Goal: Information Seeking & Learning: Learn about a topic

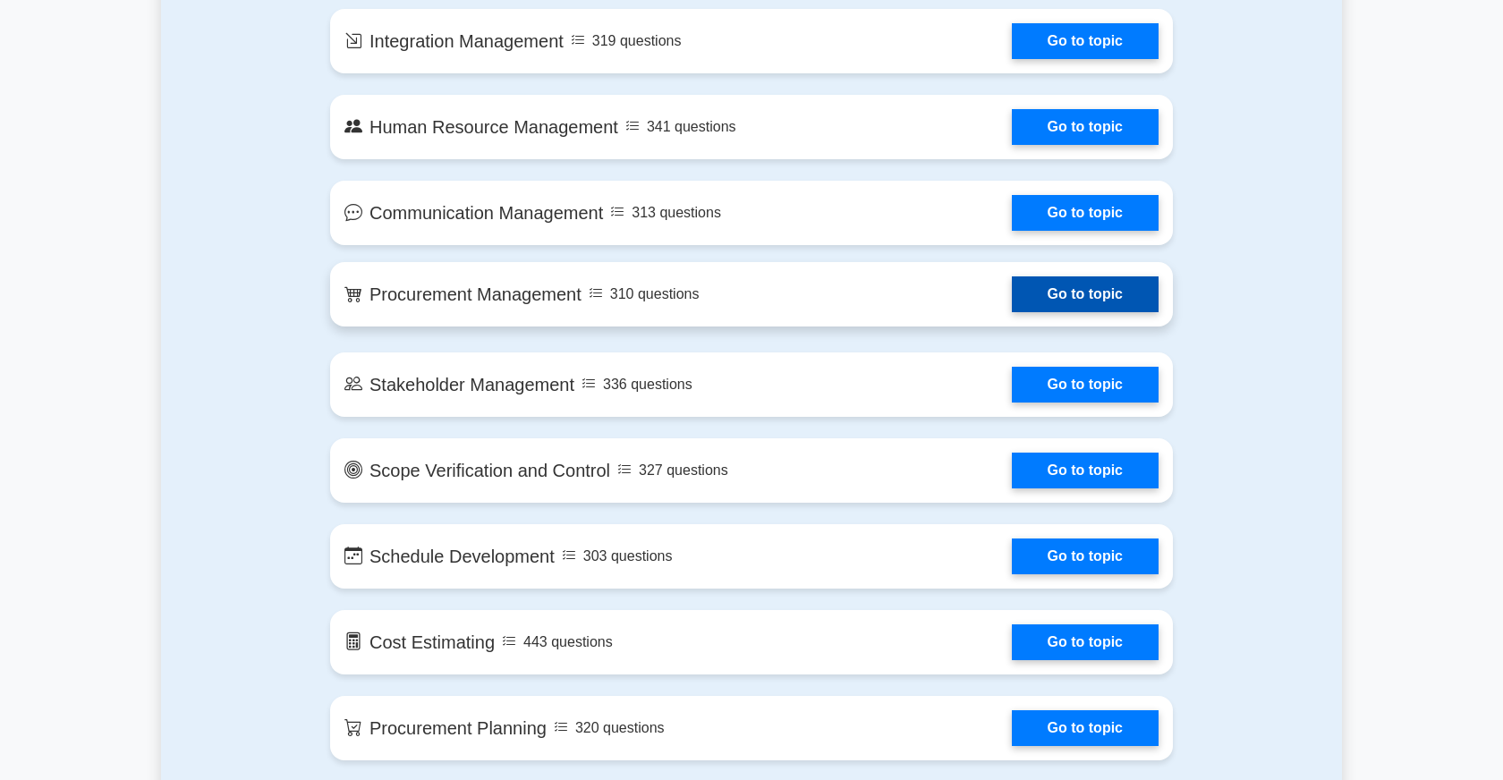
scroll to position [1480, 0]
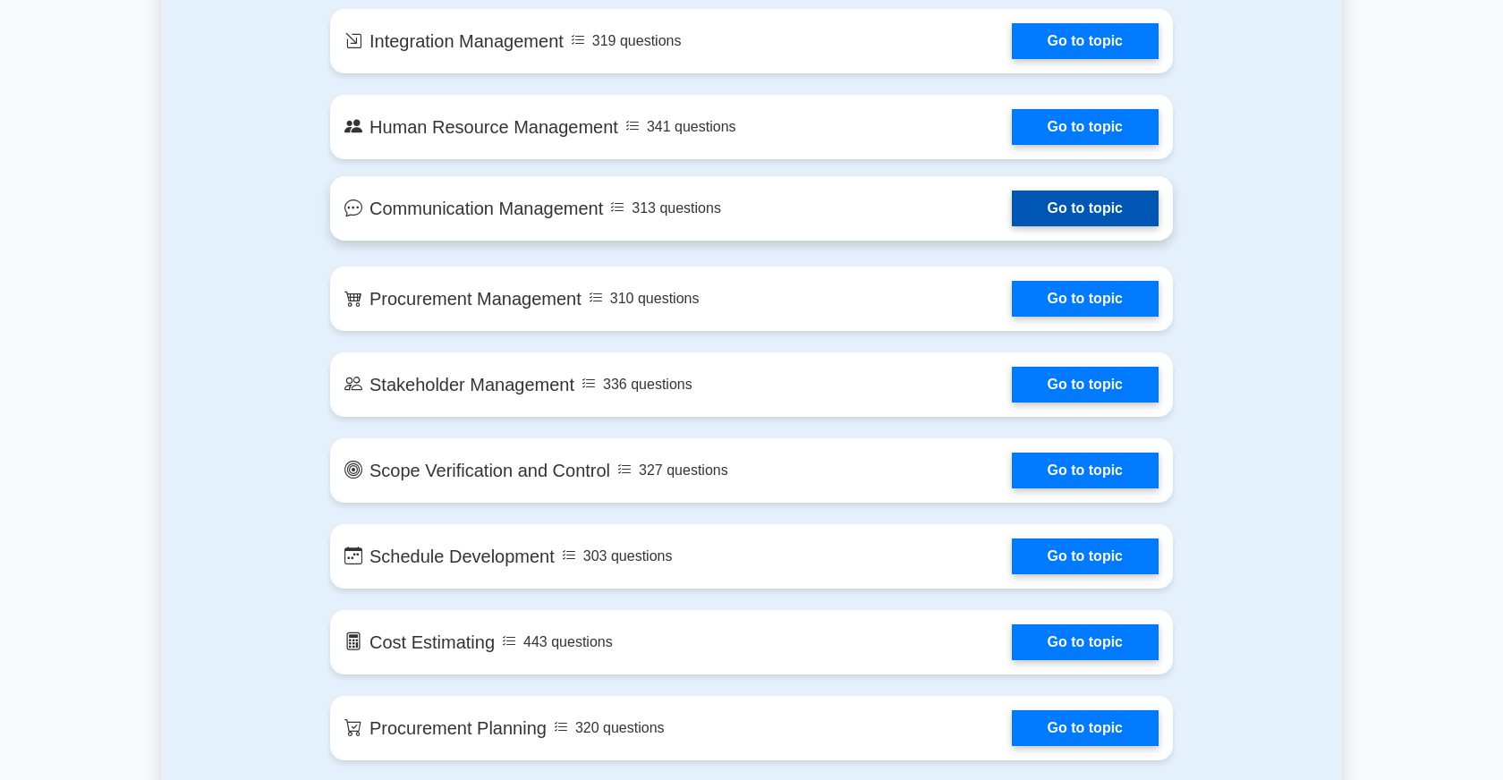
click at [1064, 208] on link "Go to topic" at bounding box center [1085, 209] width 147 height 36
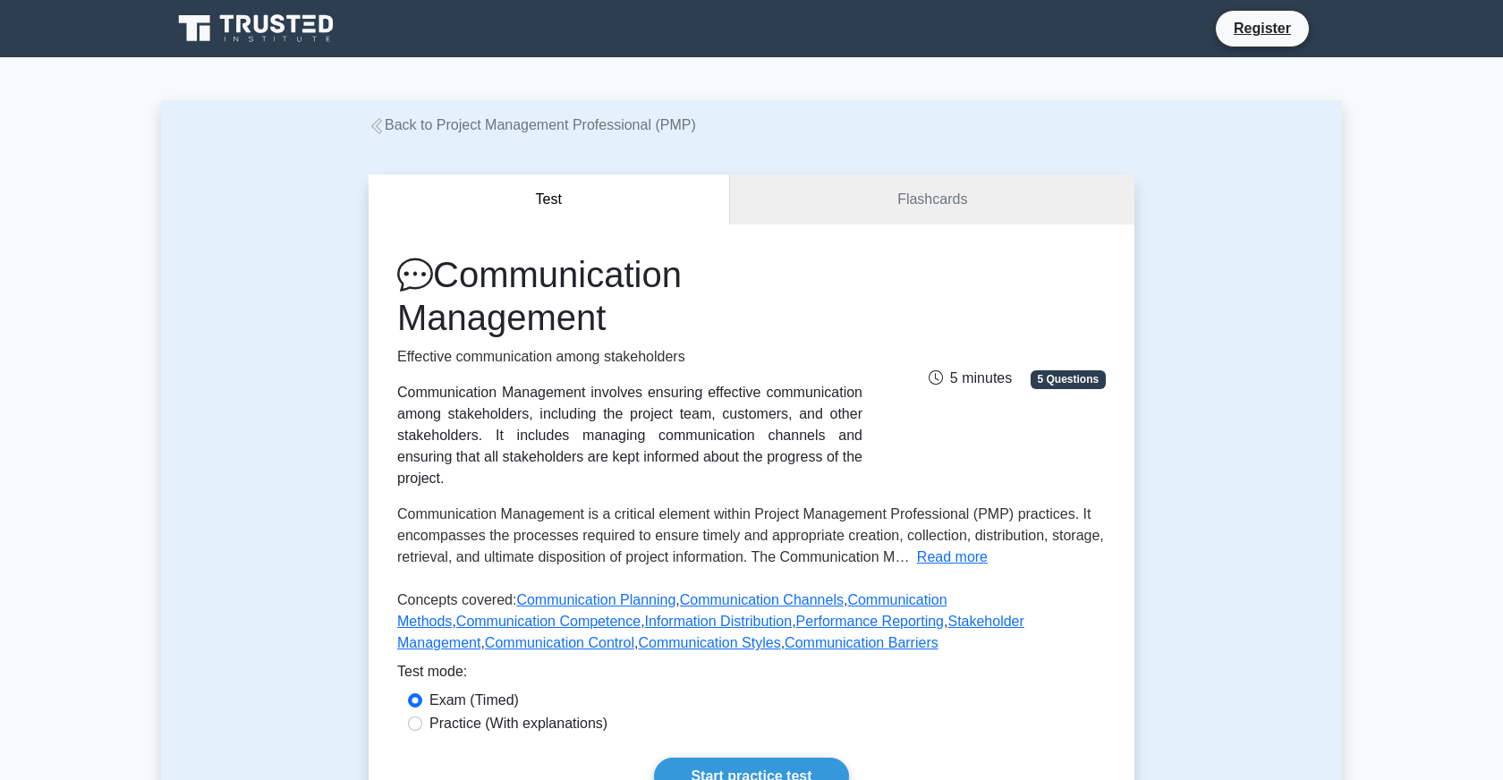
scroll to position [250, 0]
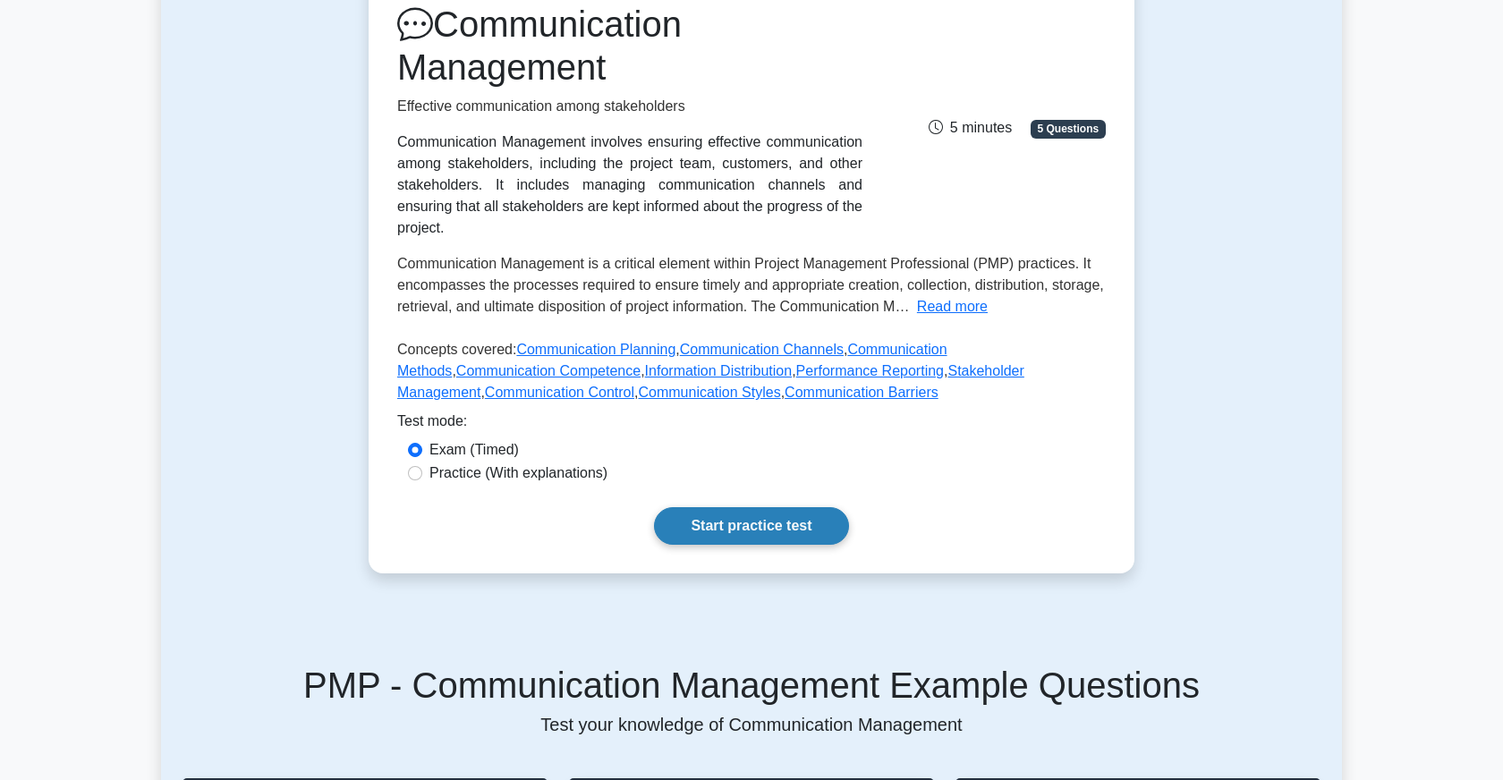
click at [791, 525] on link "Start practice test" at bounding box center [751, 526] width 194 height 38
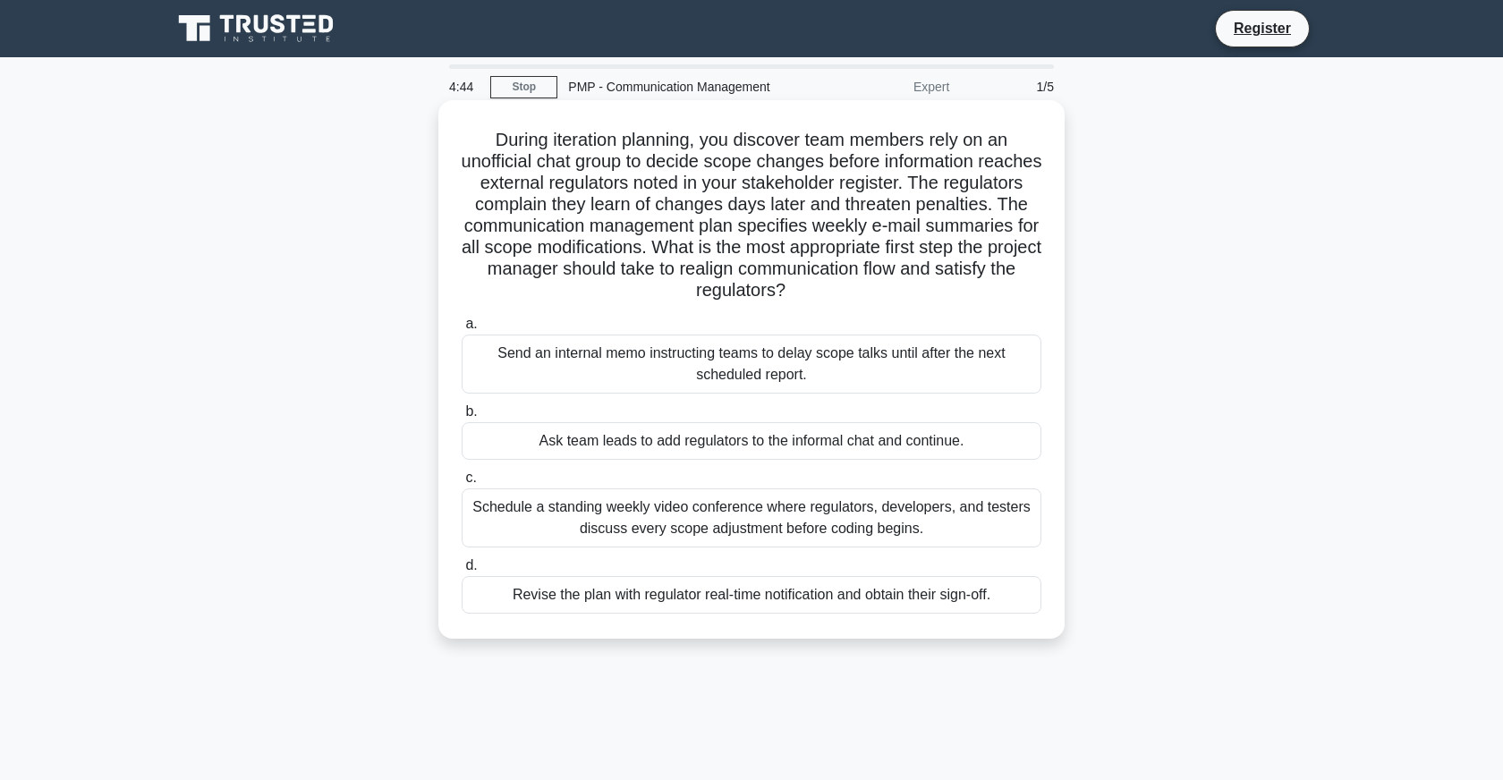
click at [742, 524] on div "Schedule a standing weekly video conference where regulators, developers, and t…" at bounding box center [752, 517] width 580 height 59
click at [462, 484] on input "c. Schedule a standing weekly video conference where regulators, developers, an…" at bounding box center [462, 478] width 0 height 12
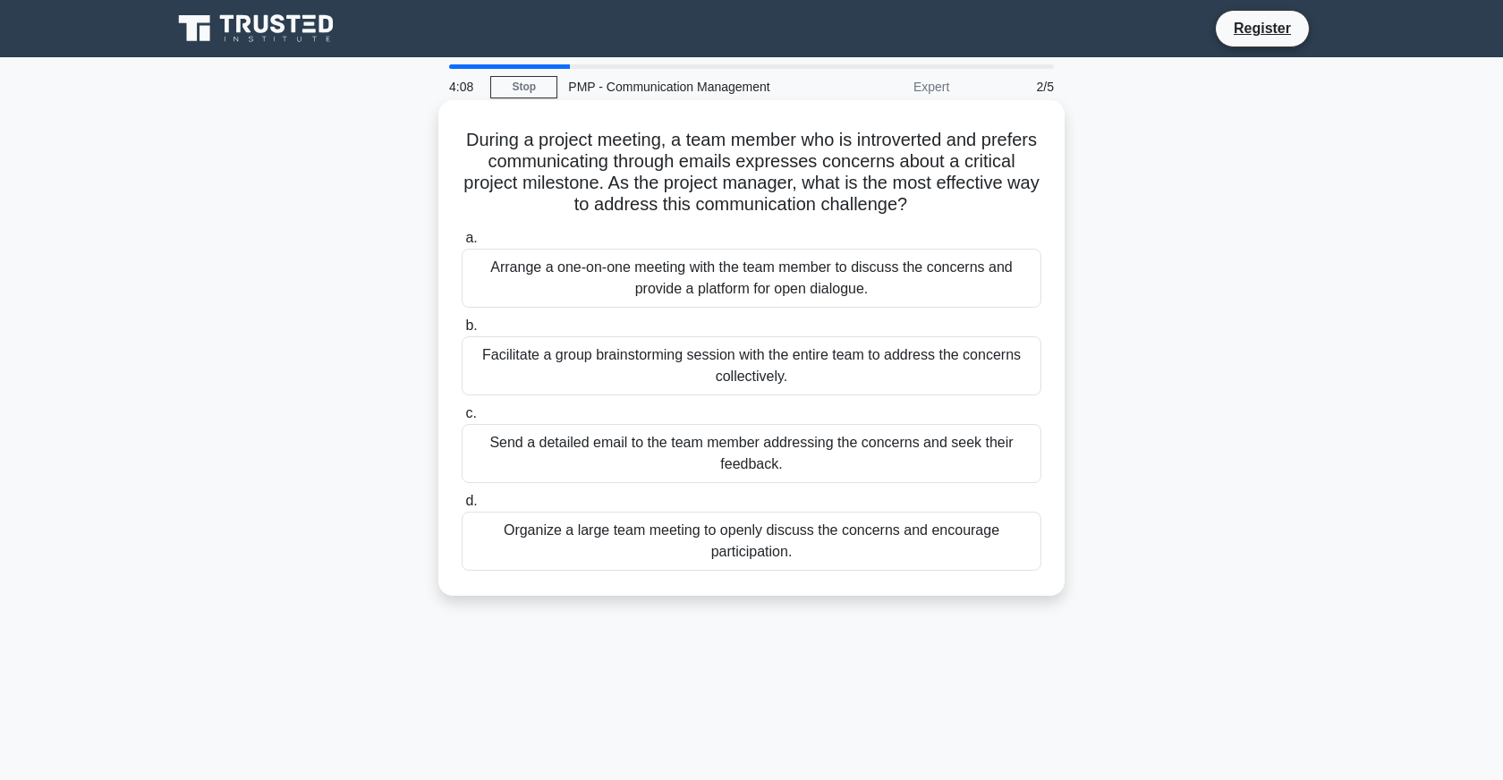
click at [839, 547] on div "Organize a large team meeting to openly discuss the concerns and encourage part…" at bounding box center [752, 541] width 580 height 59
click at [462, 507] on input "d. Organize a large team meeting to openly discuss the concerns and encourage p…" at bounding box center [462, 502] width 0 height 12
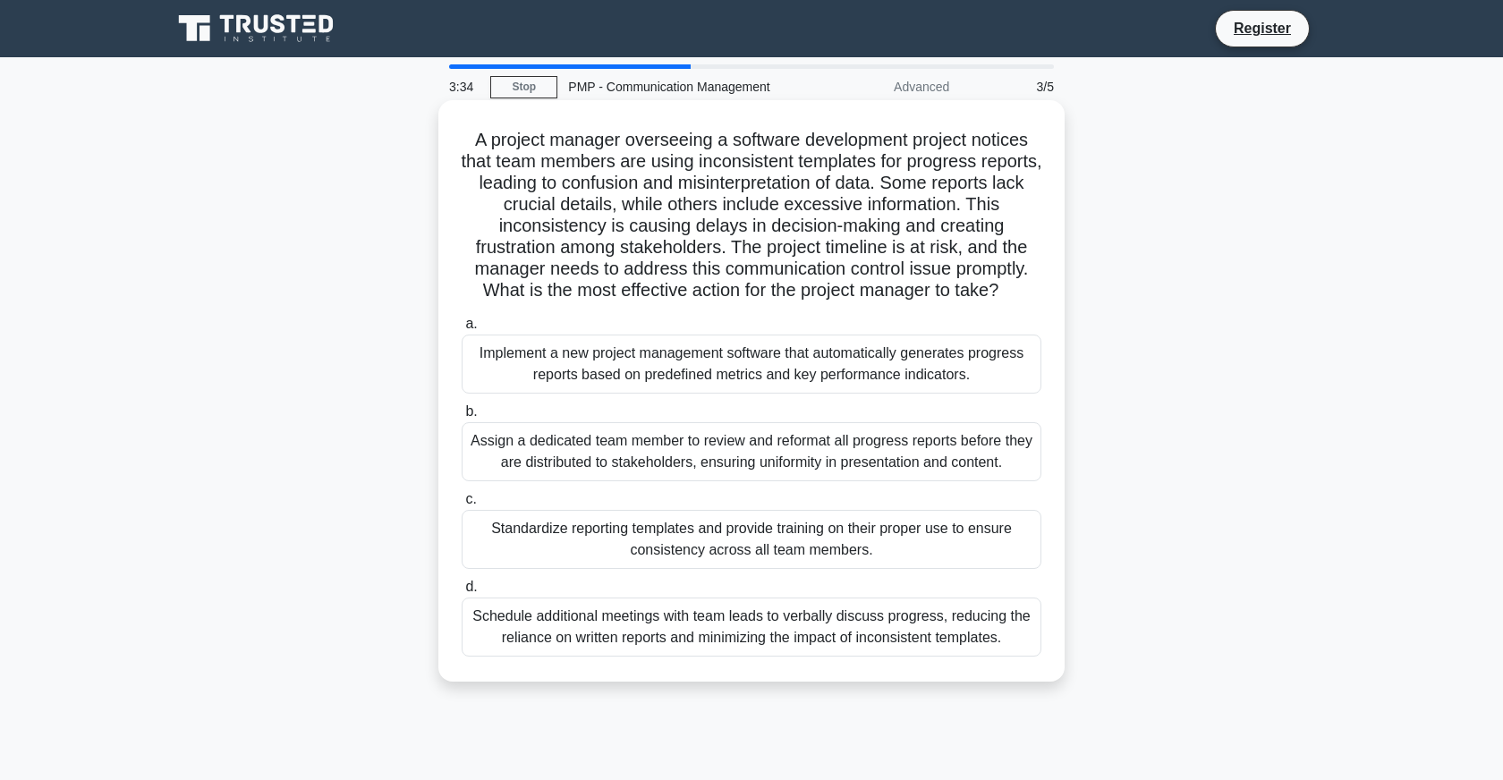
click at [813, 548] on div "Standardize reporting templates and provide training on their proper use to ens…" at bounding box center [752, 539] width 580 height 59
click at [462, 505] on input "c. Standardize reporting templates and provide training on their proper use to …" at bounding box center [462, 500] width 0 height 12
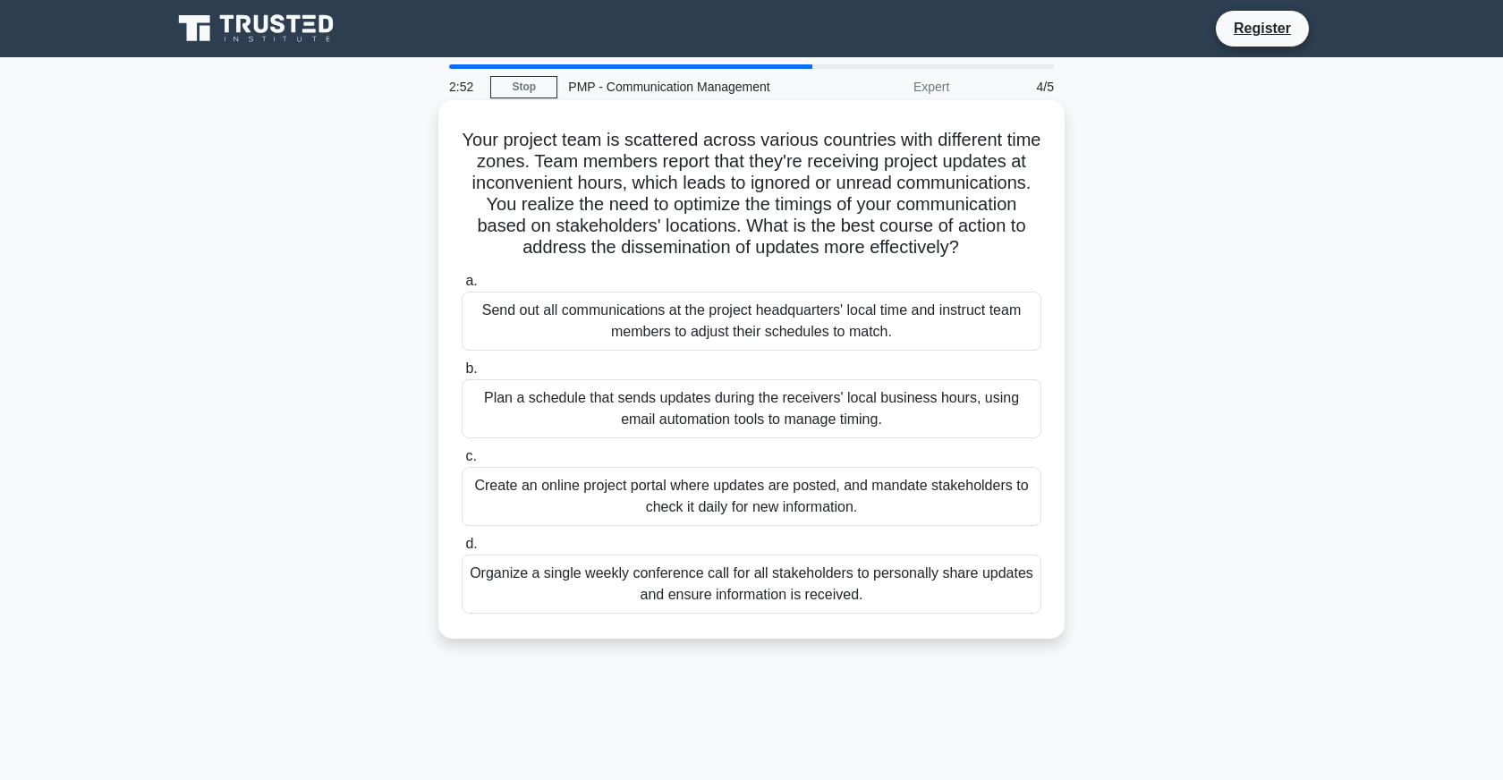
click at [741, 322] on div "Send out all communications at the project headquarters' local time and instruc…" at bounding box center [752, 321] width 580 height 59
click at [462, 287] on input "a. Send out all communications at the project headquarters' local time and inst…" at bounding box center [462, 282] width 0 height 12
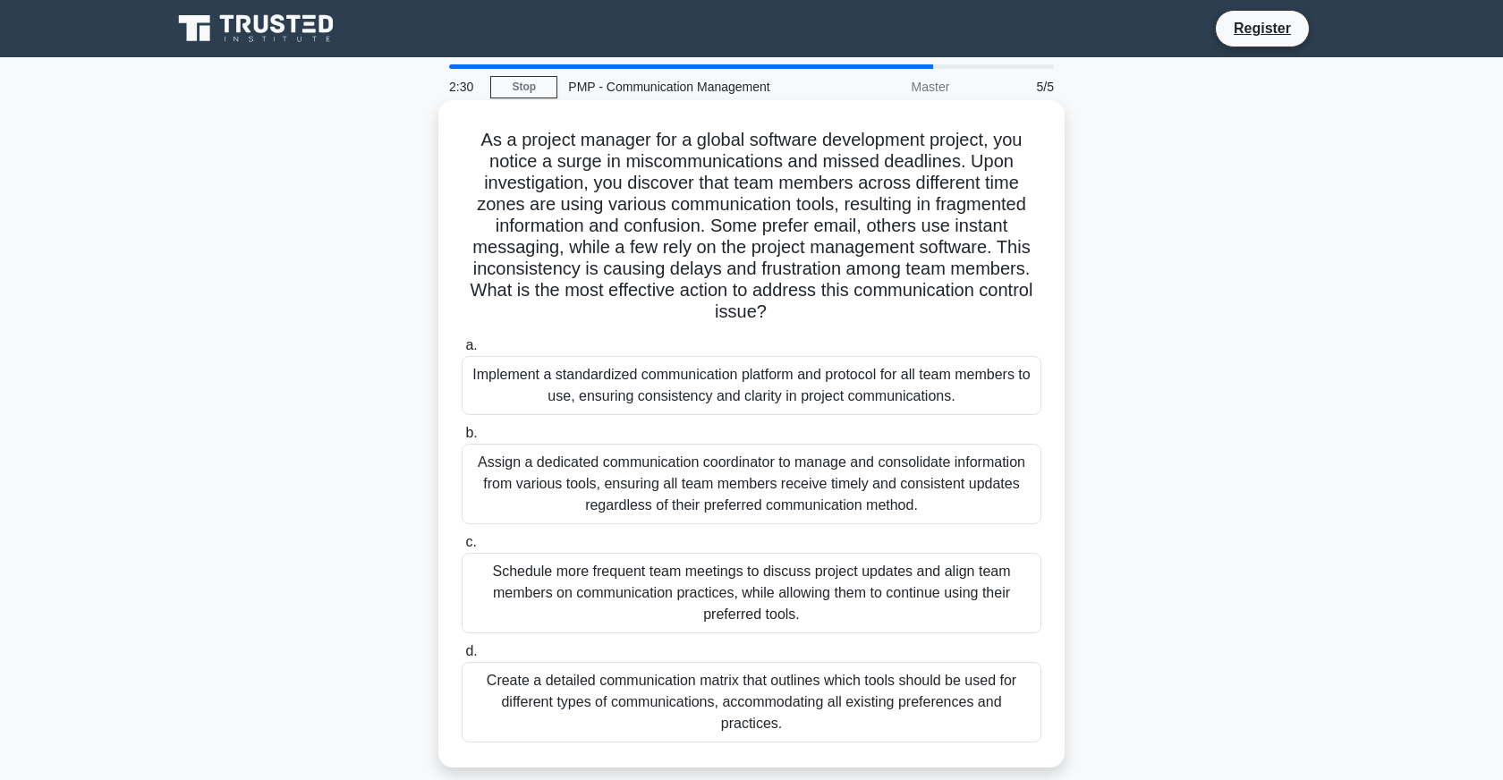
click at [747, 388] on div "Implement a standardized communication platform and protocol for all team membe…" at bounding box center [752, 385] width 580 height 59
click at [462, 352] on input "a. Implement a standardized communication platform and protocol for all team me…" at bounding box center [462, 346] width 0 height 12
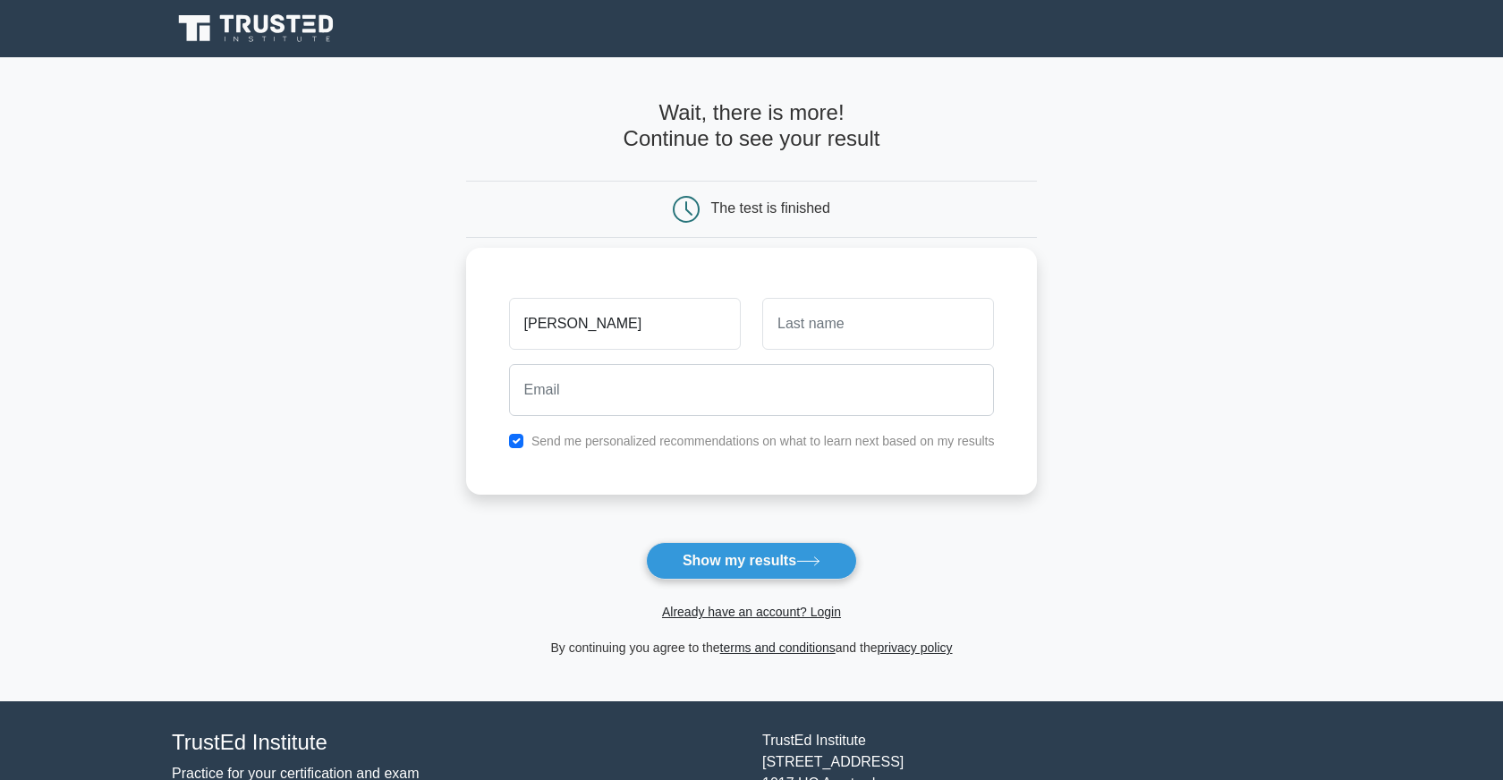
type input "Joao"
click at [878, 334] on input "text" at bounding box center [878, 324] width 232 height 52
type input "Reis"
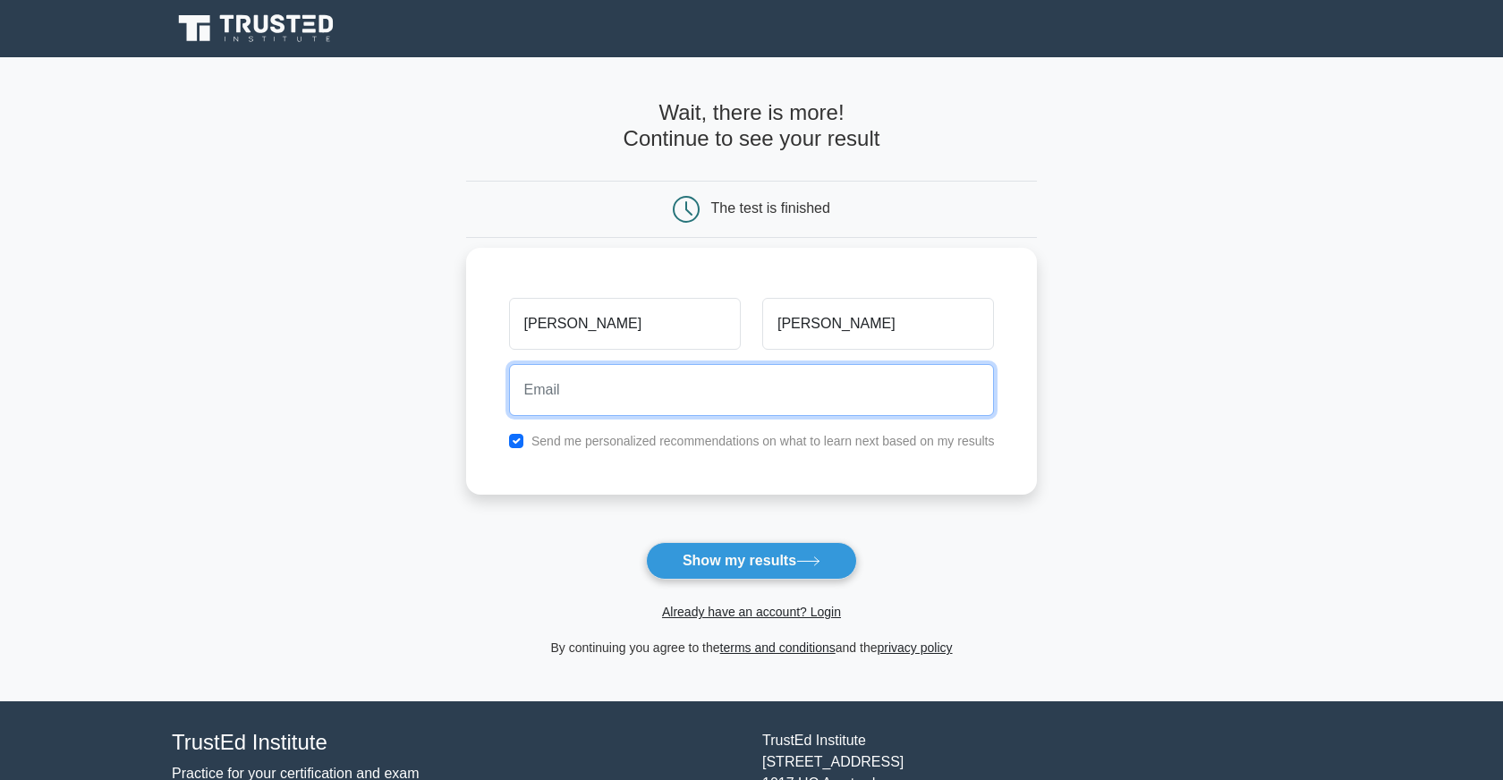
click at [697, 404] on input "email" at bounding box center [752, 390] width 486 height 52
type input "joao_andre21@hotmail.com"
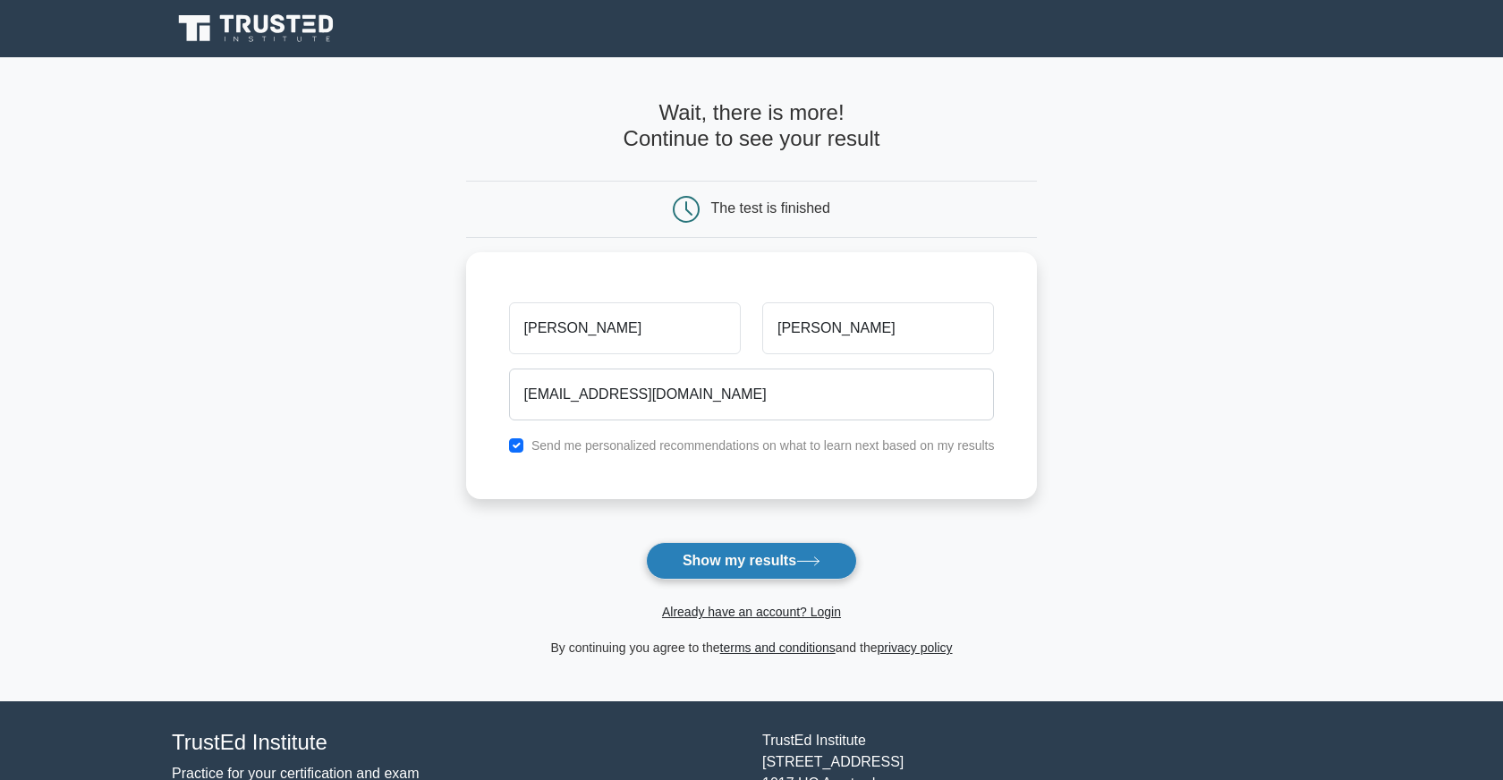
click at [757, 571] on button "Show my results" at bounding box center [751, 561] width 211 height 38
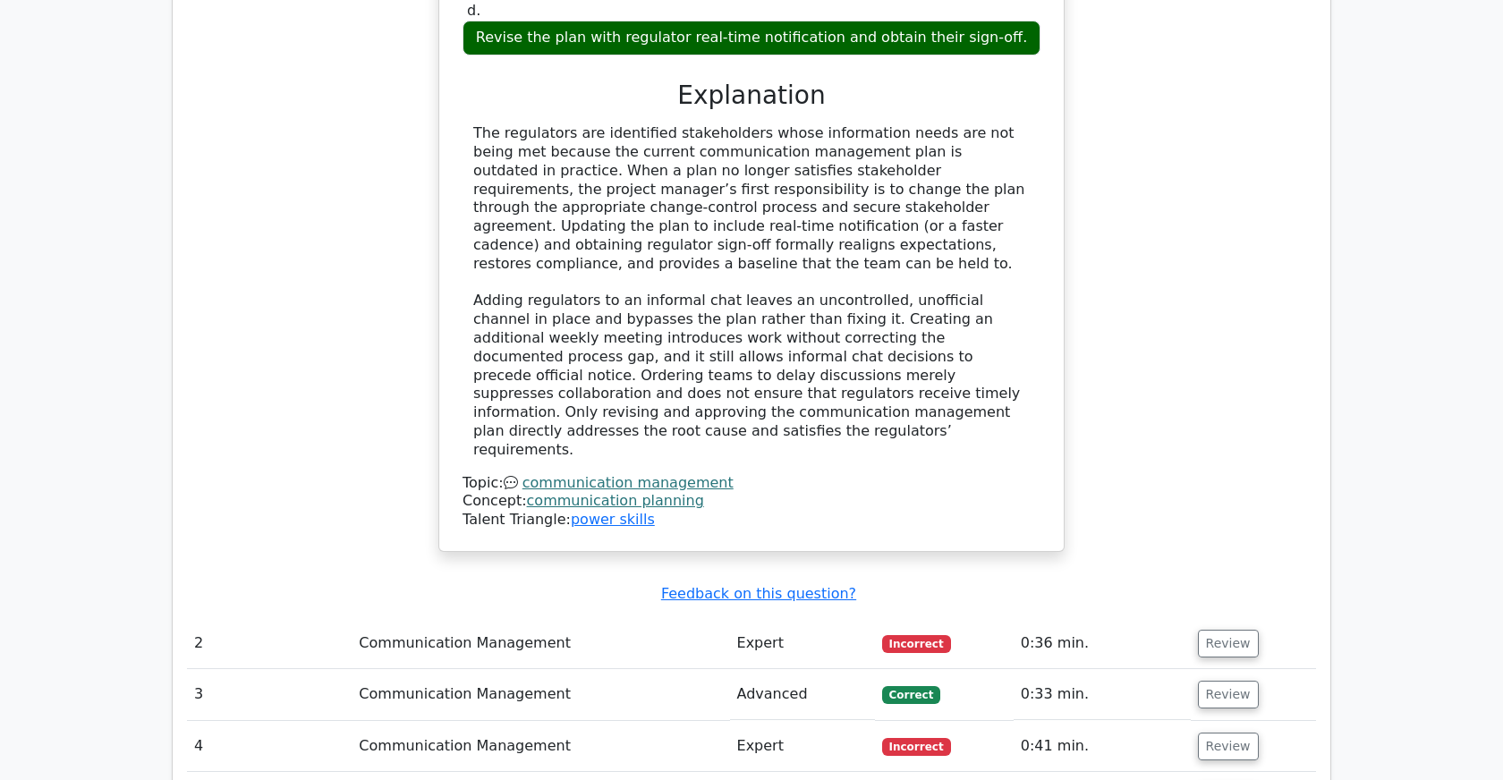
scroll to position [1982, 0]
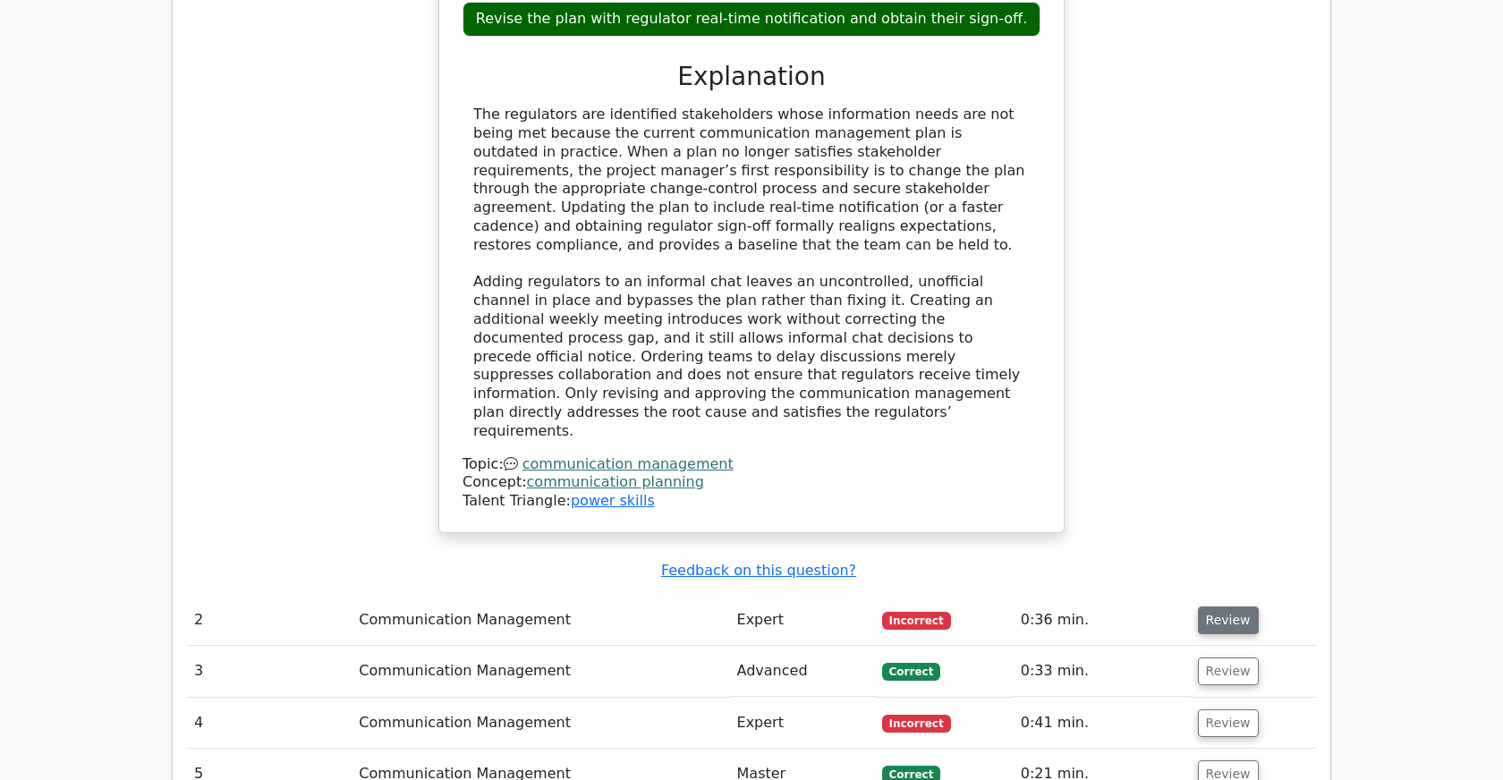
click at [1218, 606] on button "Review" at bounding box center [1228, 620] width 61 height 28
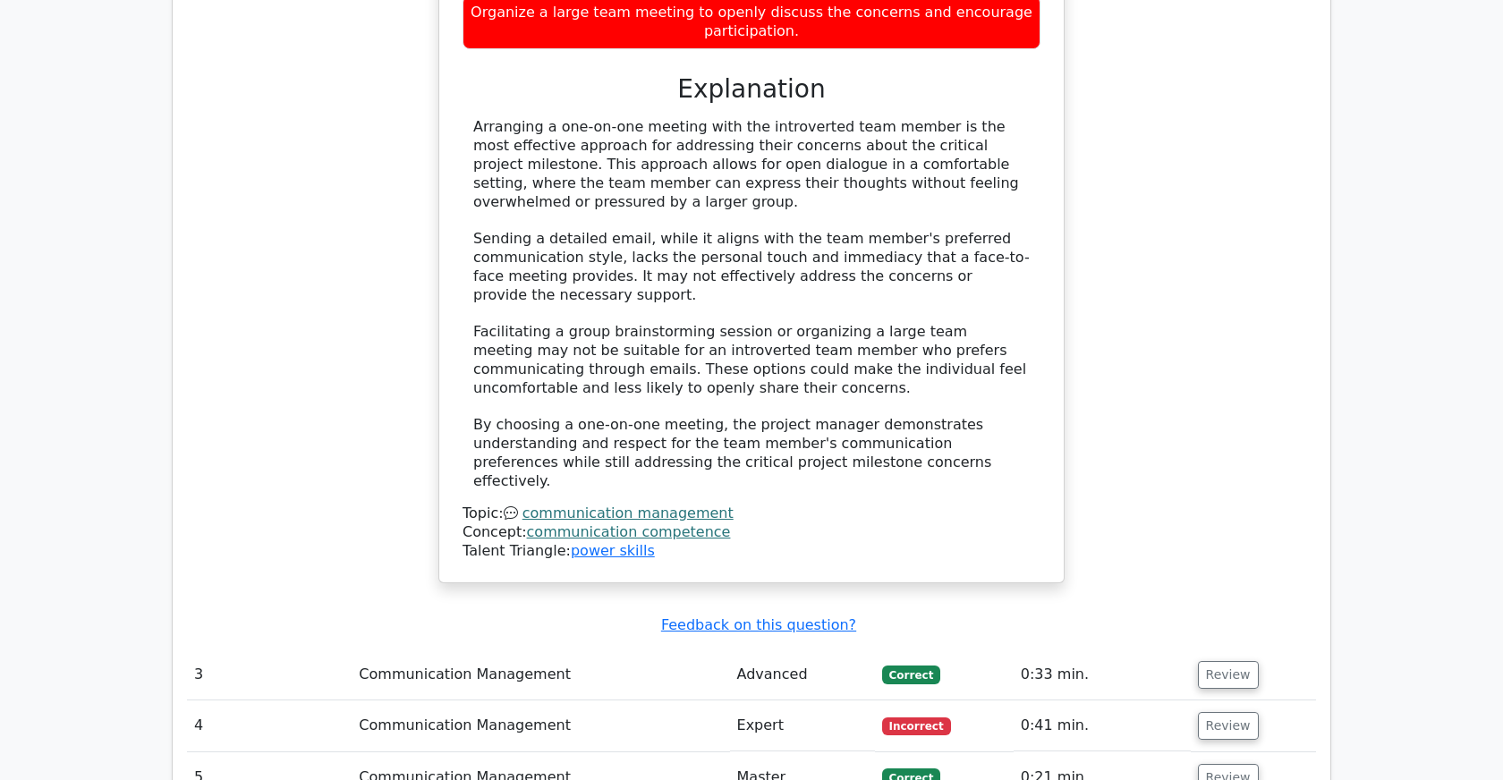
scroll to position [3101, 0]
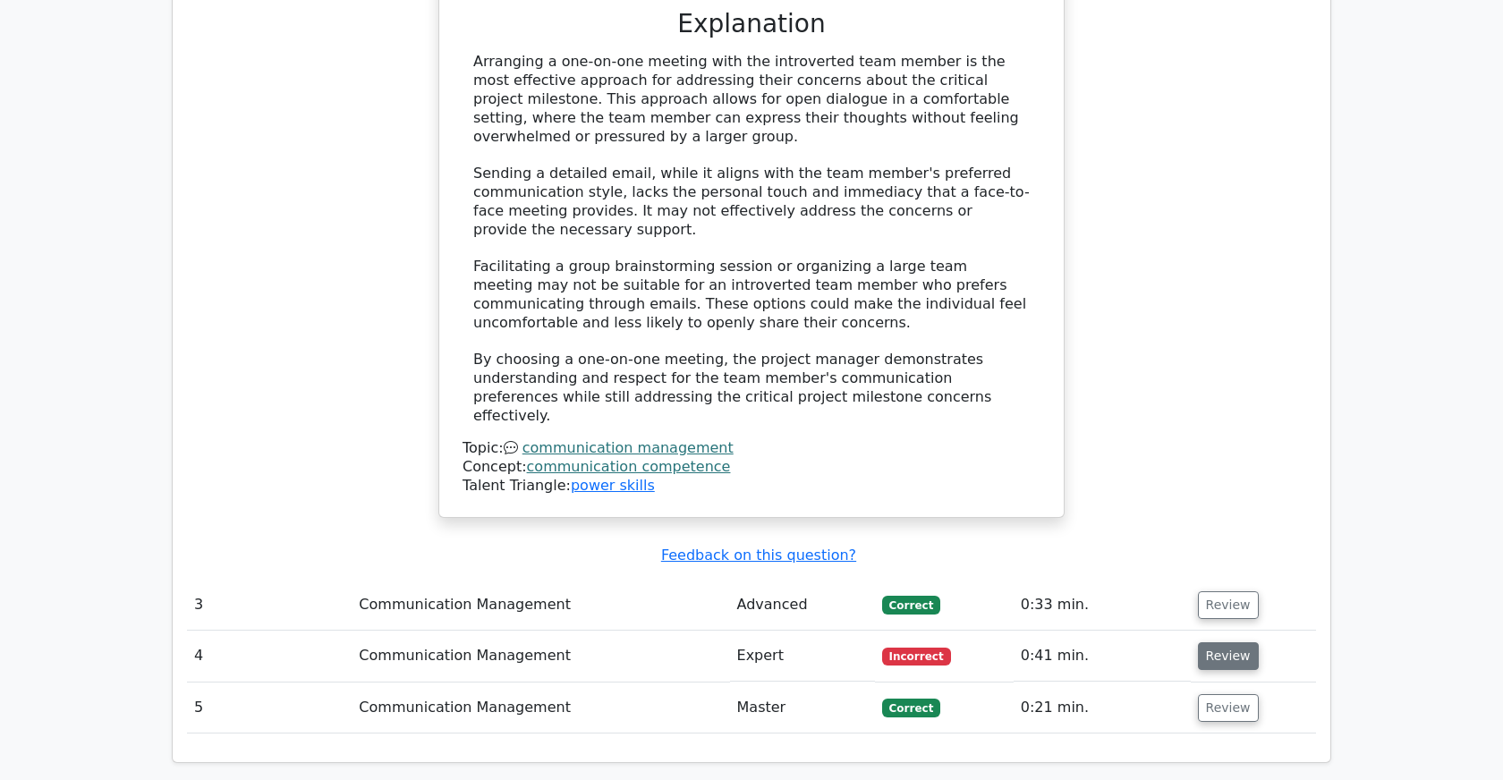
click at [1209, 642] on button "Review" at bounding box center [1228, 656] width 61 height 28
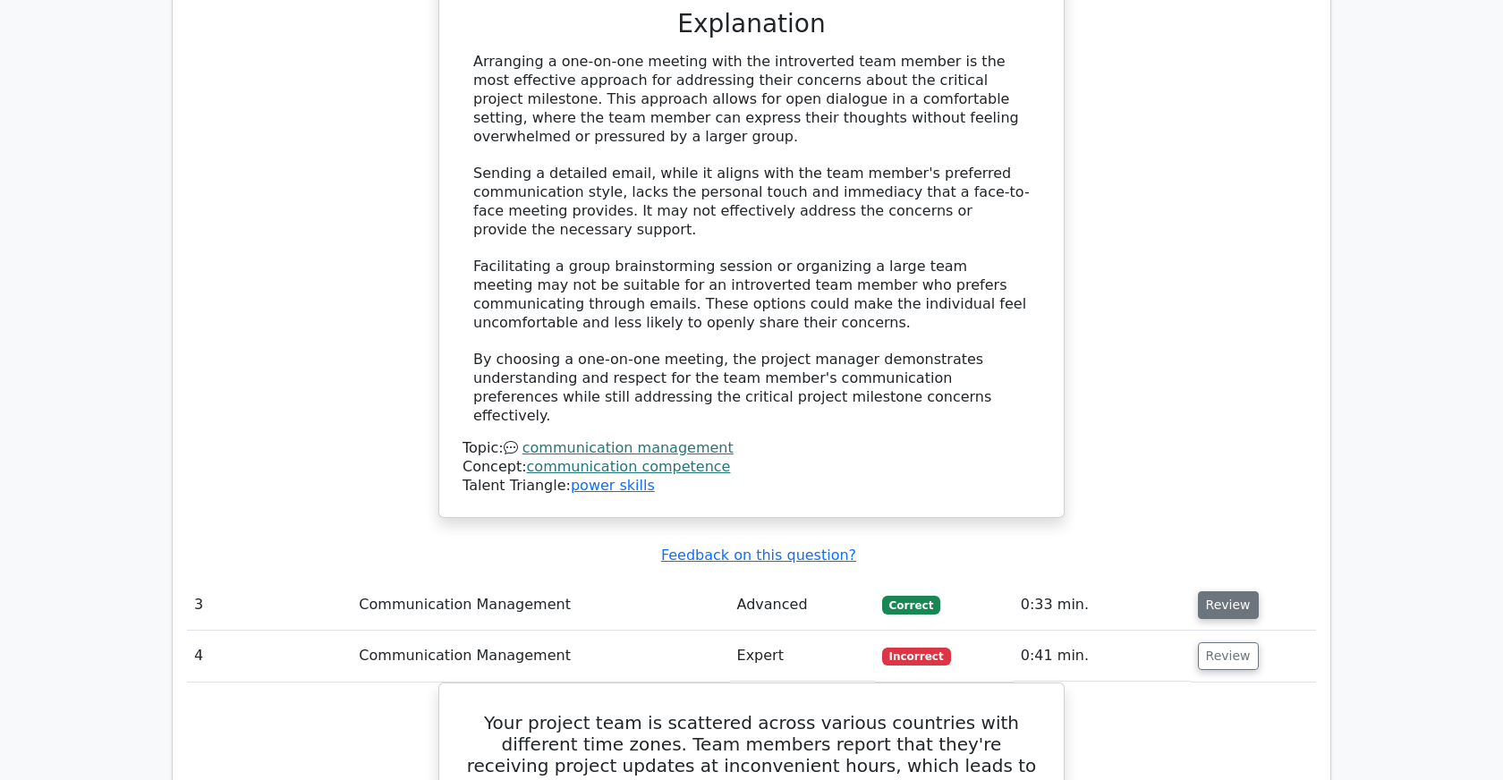
click at [1204, 591] on button "Review" at bounding box center [1228, 605] width 61 height 28
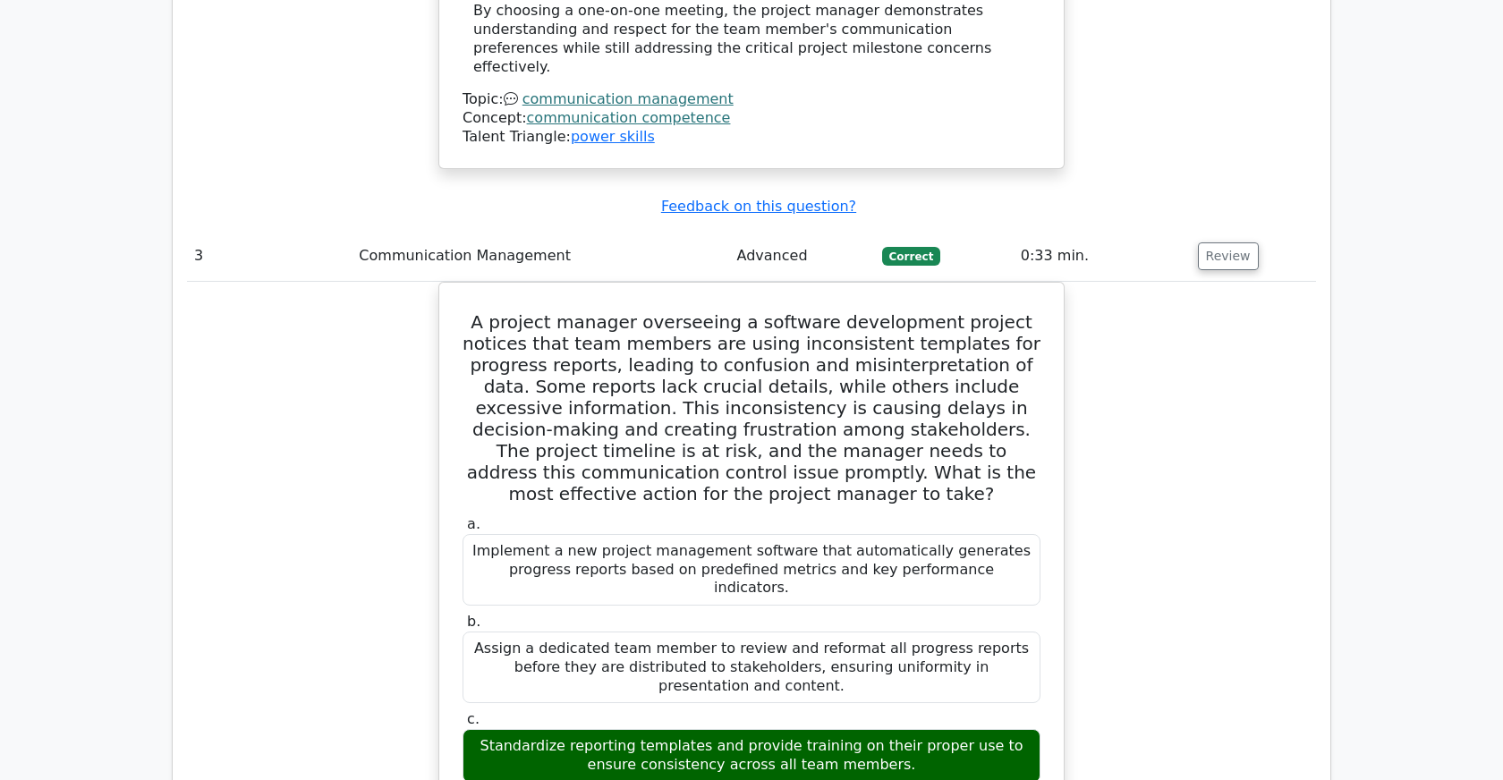
scroll to position [3388, 0]
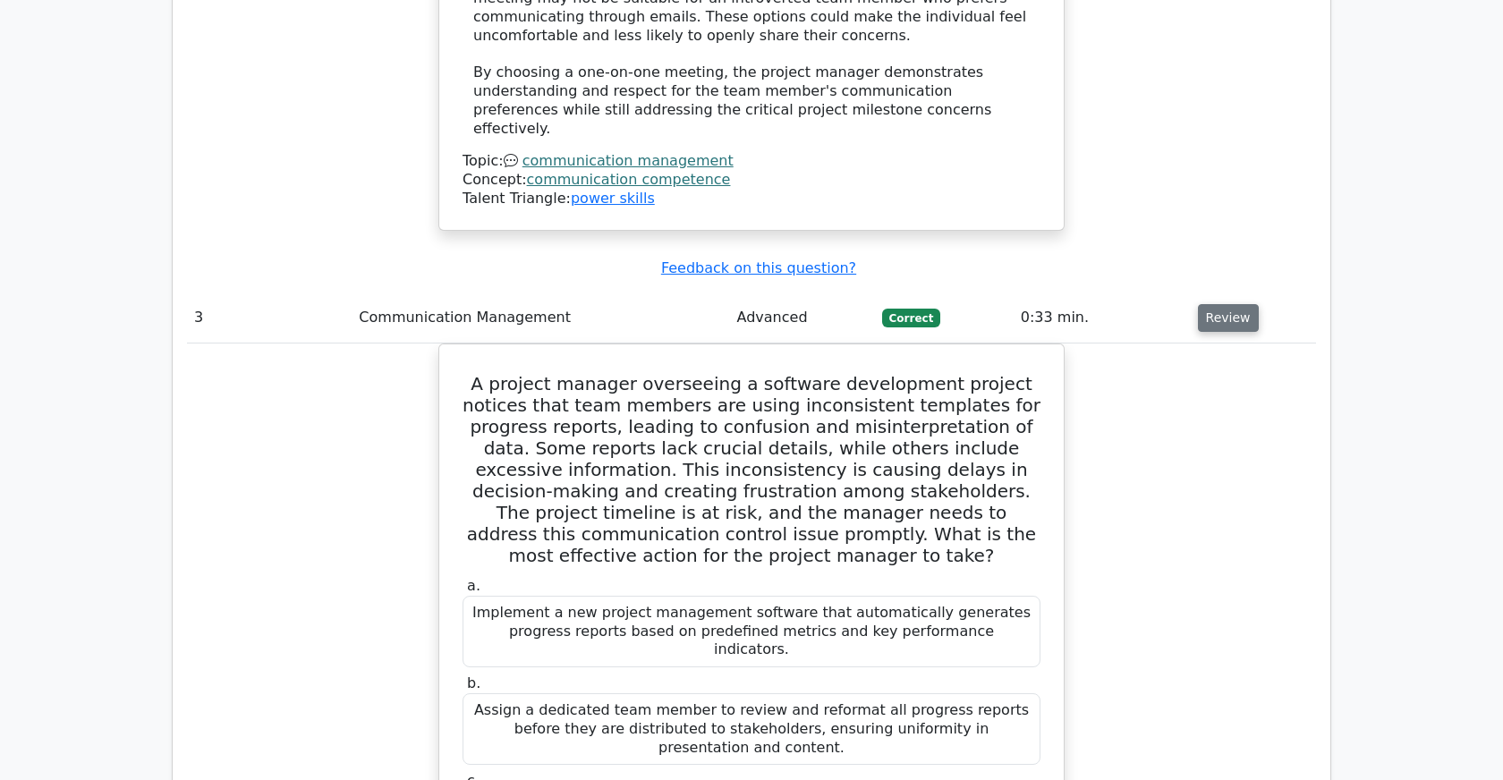
click at [1209, 304] on button "Review" at bounding box center [1228, 318] width 61 height 28
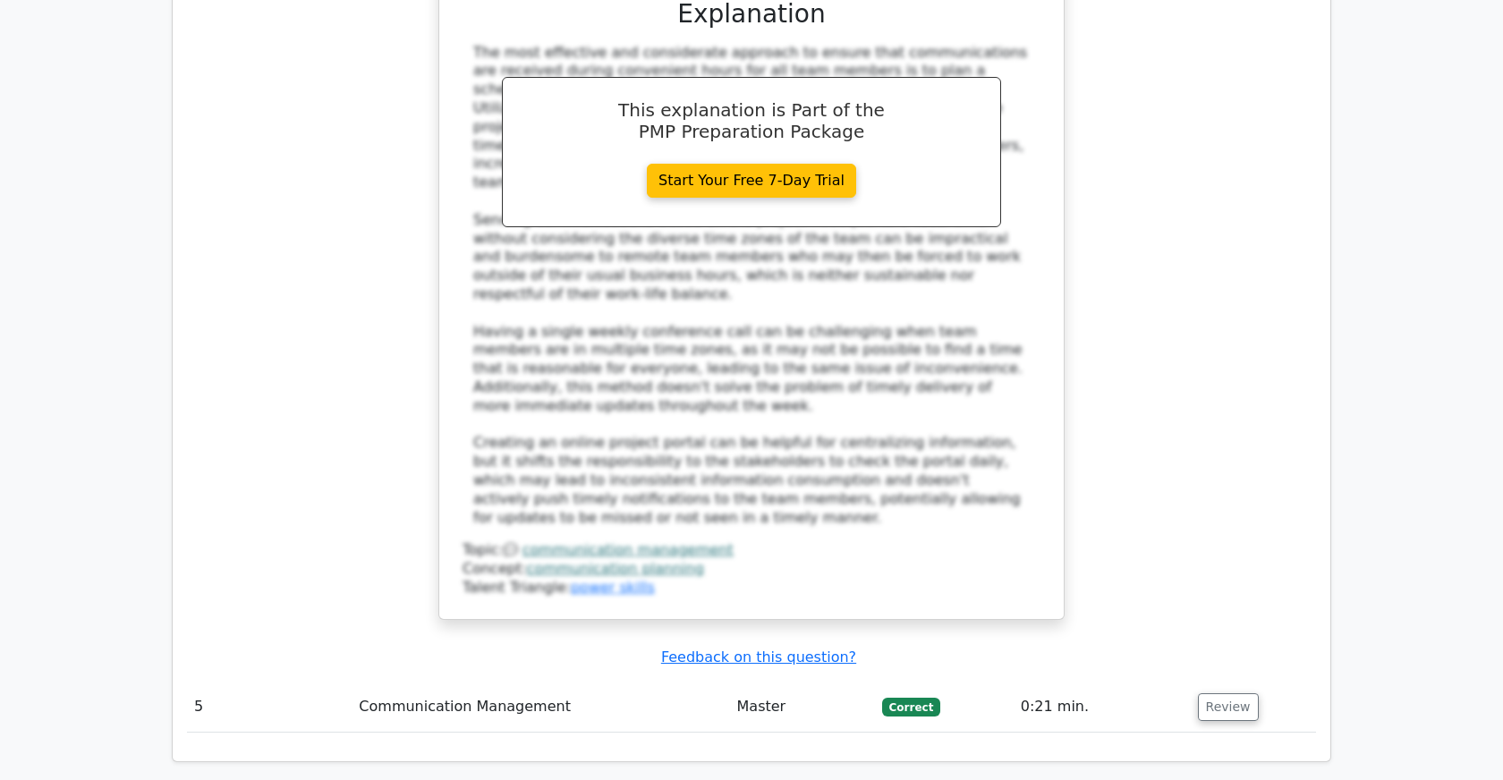
scroll to position [4337, 0]
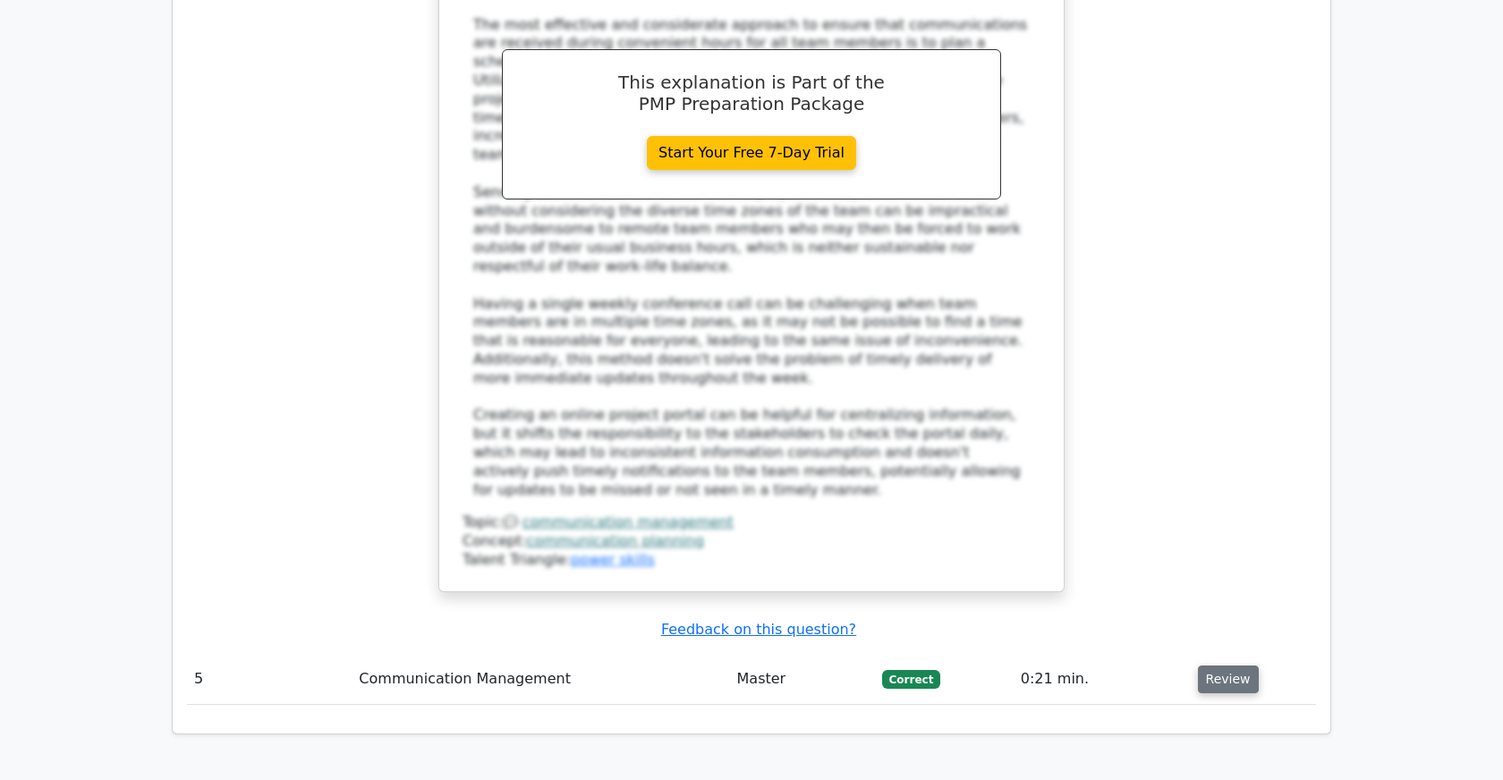
click at [1215, 666] on button "Review" at bounding box center [1228, 680] width 61 height 28
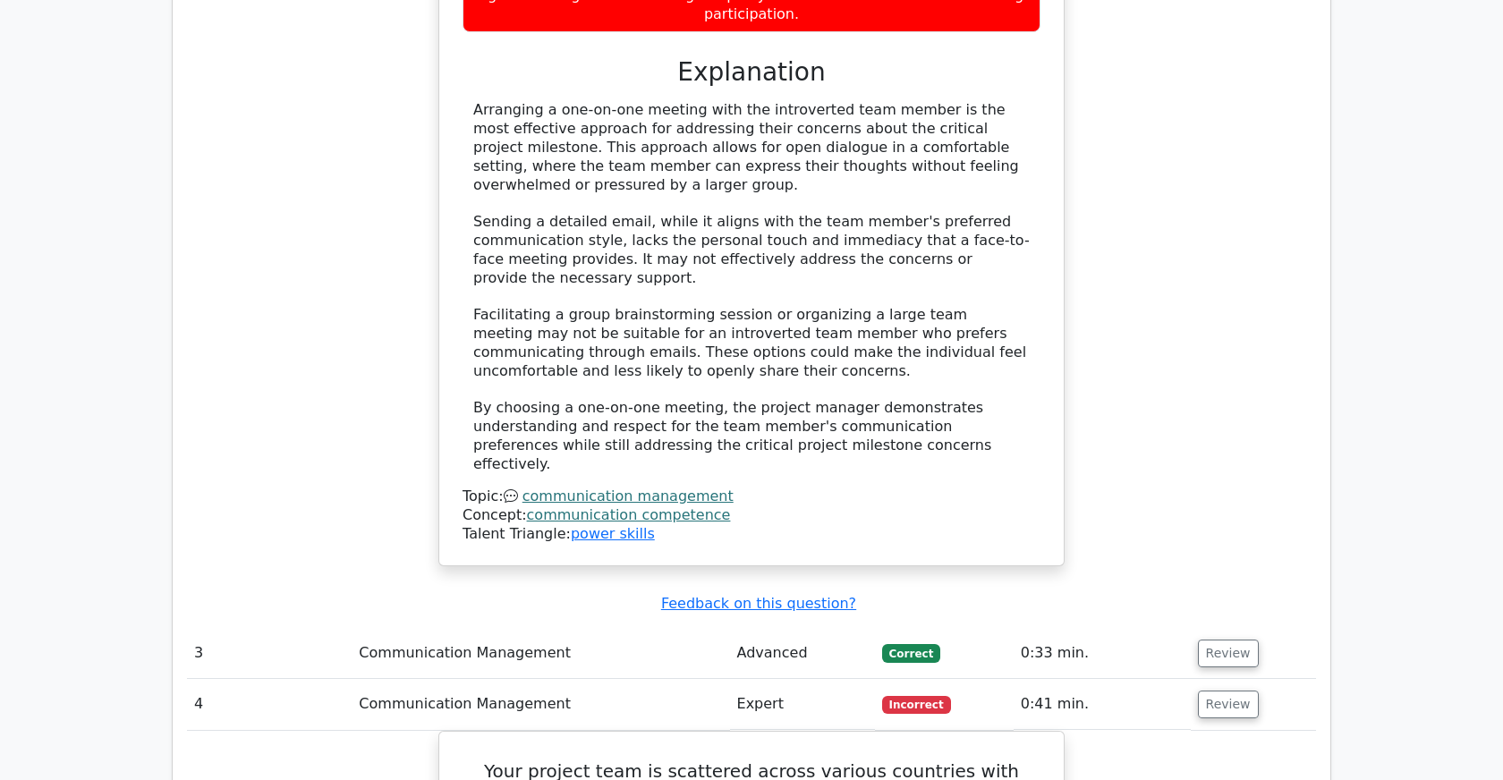
scroll to position [3032, 0]
